Goal: Communication & Community: Answer question/provide support

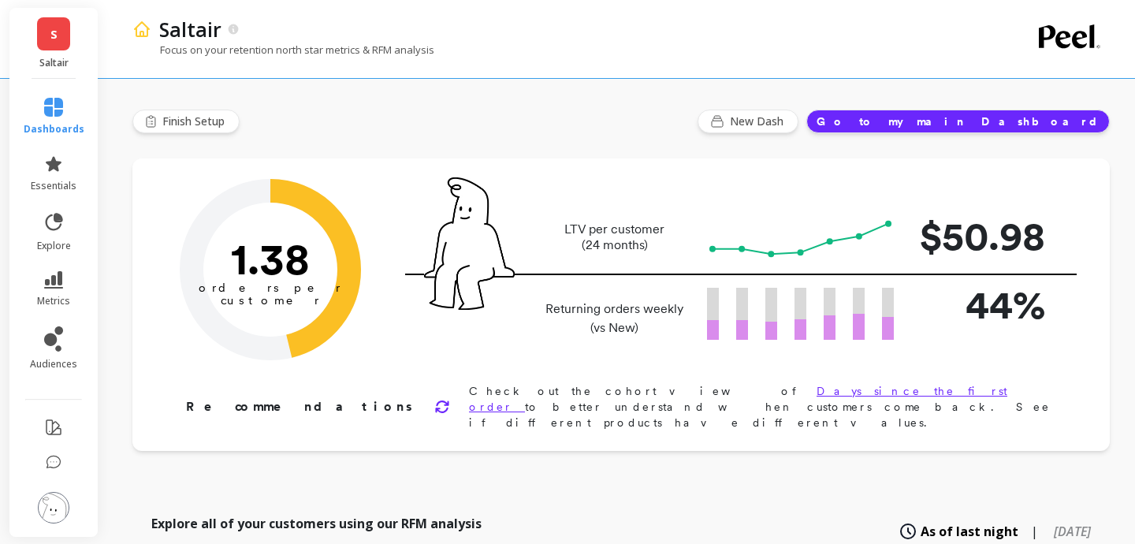
click at [58, 502] on img at bounding box center [54, 508] width 32 height 32
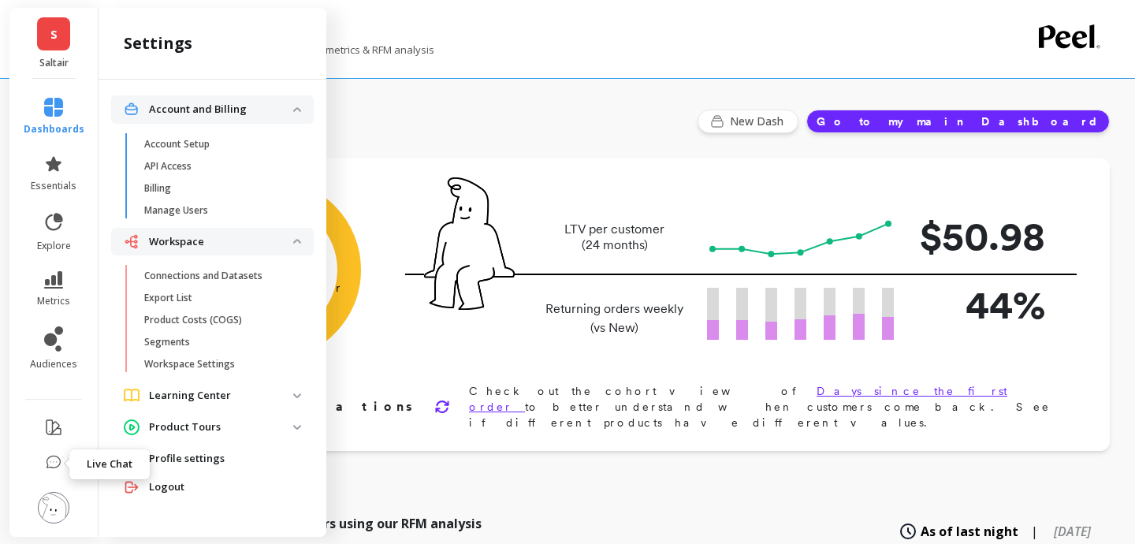
click at [47, 472] on button at bounding box center [54, 464] width 16 height 34
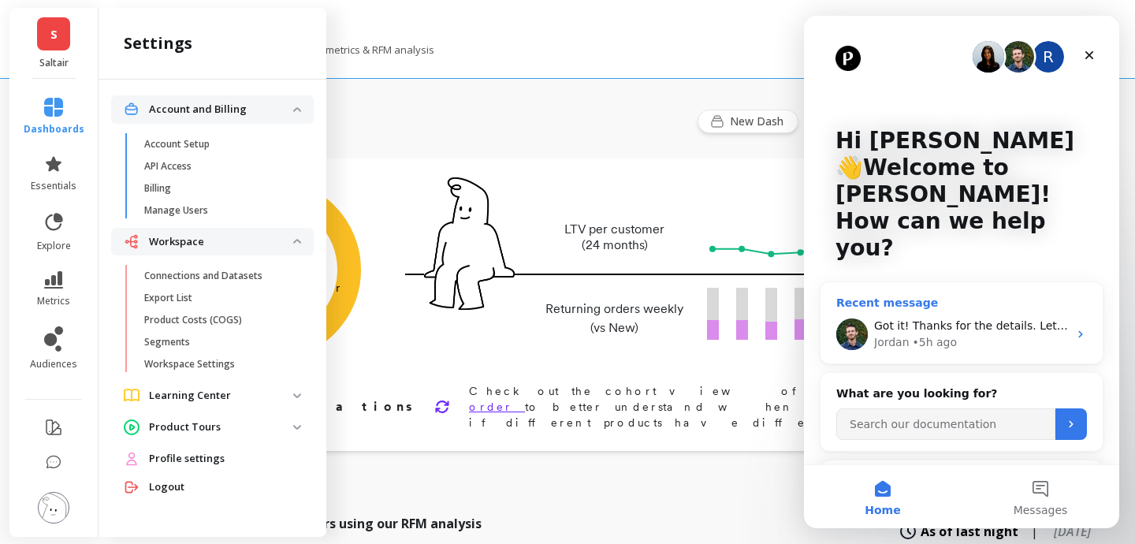
click at [997, 305] on div "Got it! Thanks for the details. Let me see what we can do here. Pretty sure we …" at bounding box center [962, 334] width 282 height 58
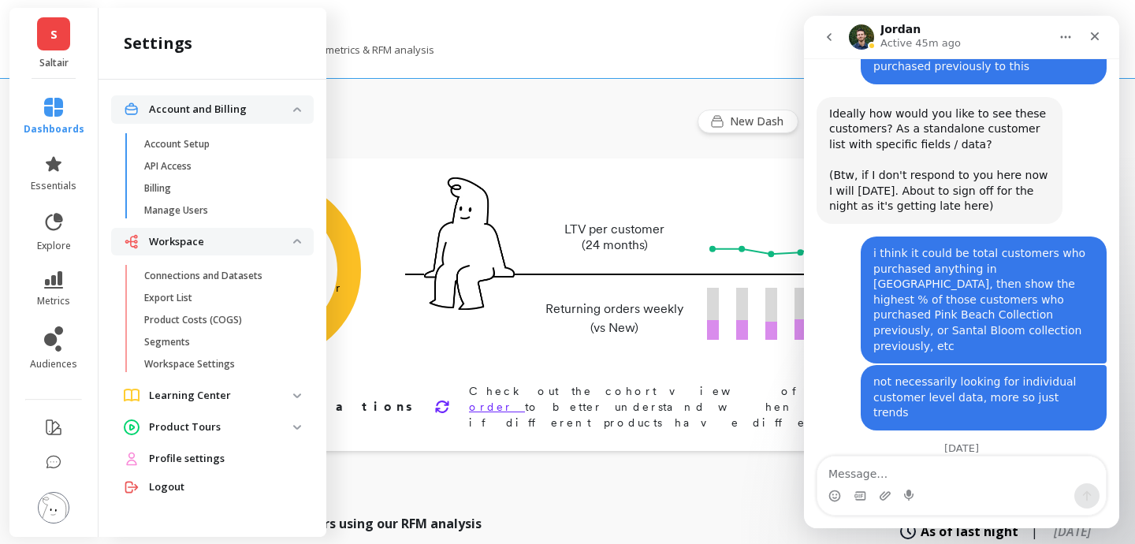
scroll to position [611, 0]
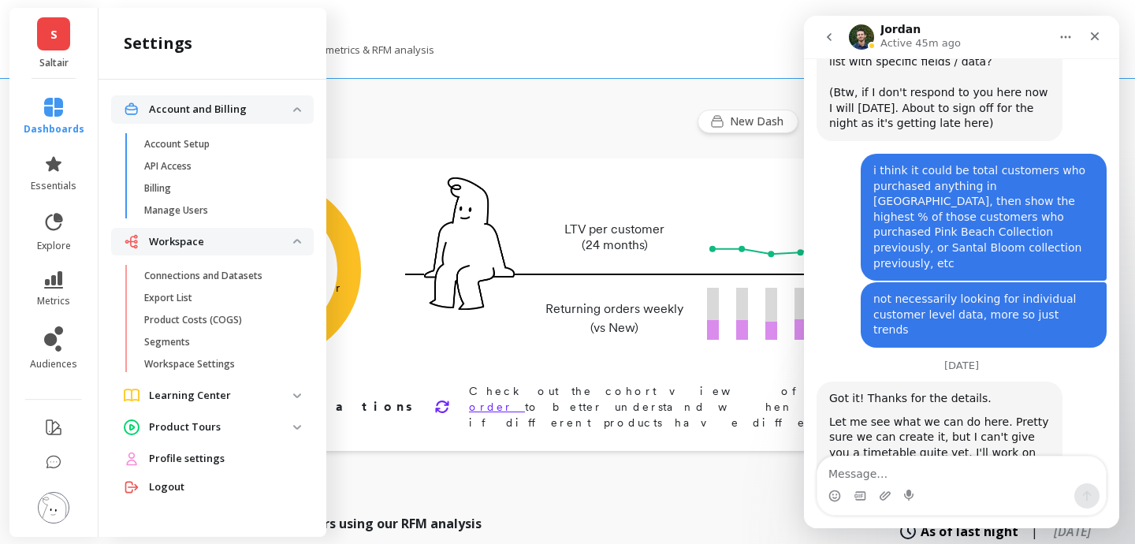
click at [865, 40] on img "Intercom messenger" at bounding box center [861, 36] width 25 height 25
click at [894, 30] on h1 "Jordan" at bounding box center [901, 30] width 40 height 12
click at [865, 31] on img "Intercom messenger" at bounding box center [861, 36] width 25 height 25
click at [832, 40] on icon "go back" at bounding box center [829, 37] width 13 height 13
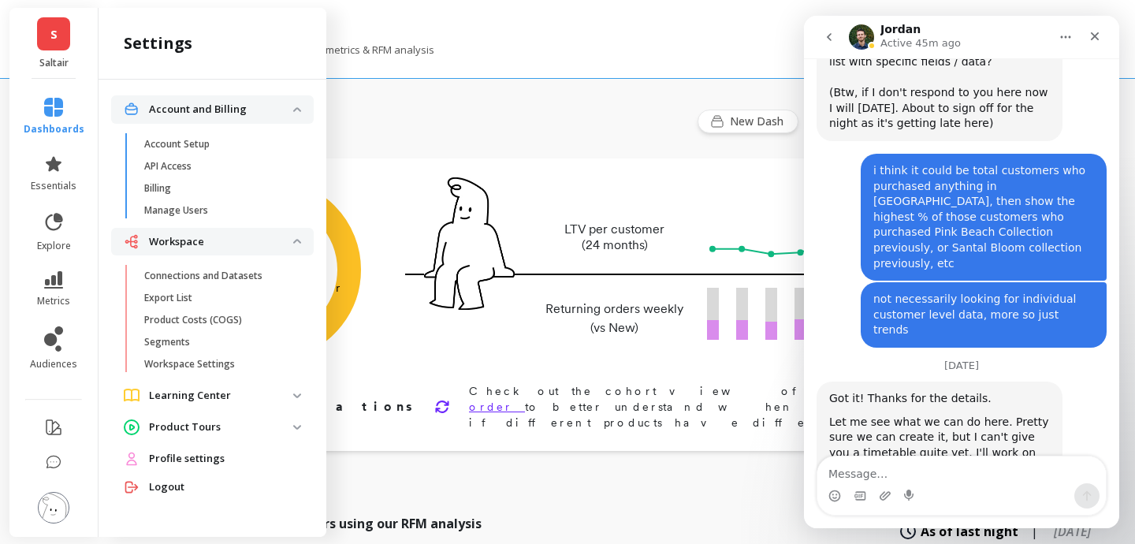
scroll to position [0, 0]
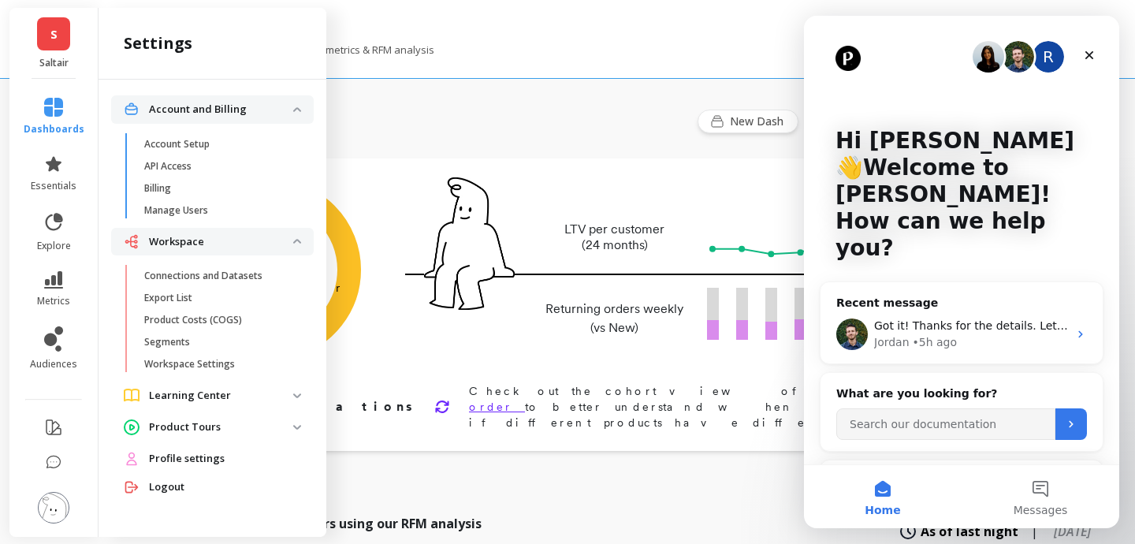
click at [1026, 67] on img "Intercom messenger" at bounding box center [1019, 57] width 32 height 32
click at [971, 334] on div "Jordan • 5h ago" at bounding box center [971, 342] width 194 height 17
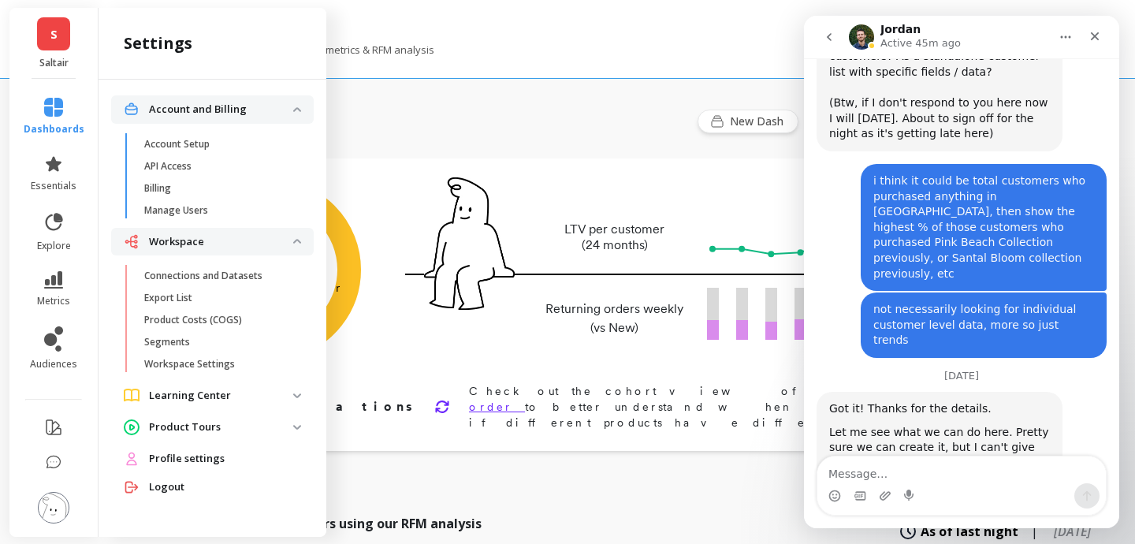
scroll to position [611, 0]
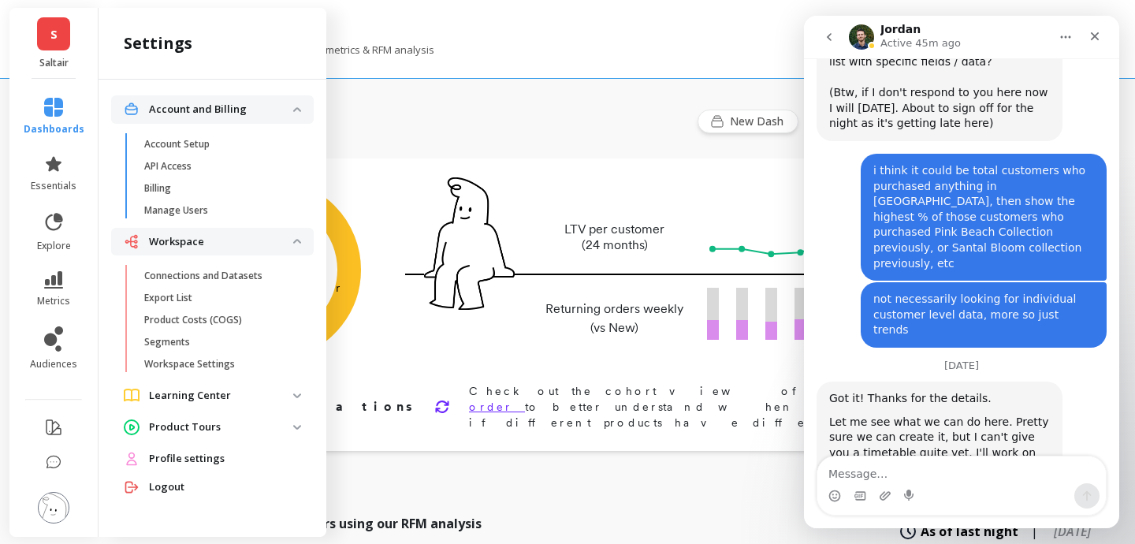
click at [959, 468] on textarea "Message…" at bounding box center [962, 470] width 289 height 27
type textarea "thank you!"
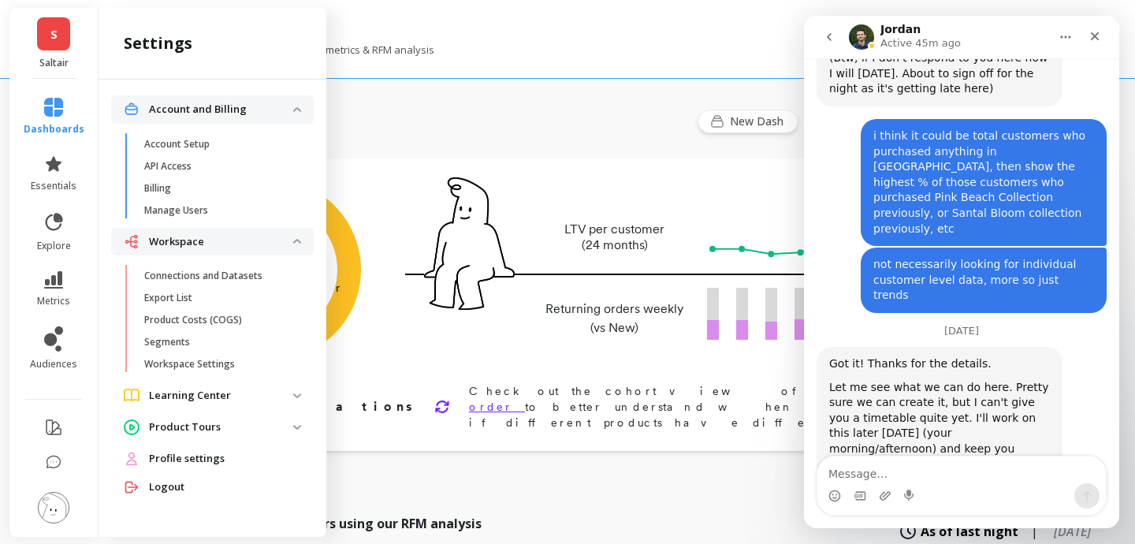
scroll to position [658, 0]
